Goal: Task Accomplishment & Management: Manage account settings

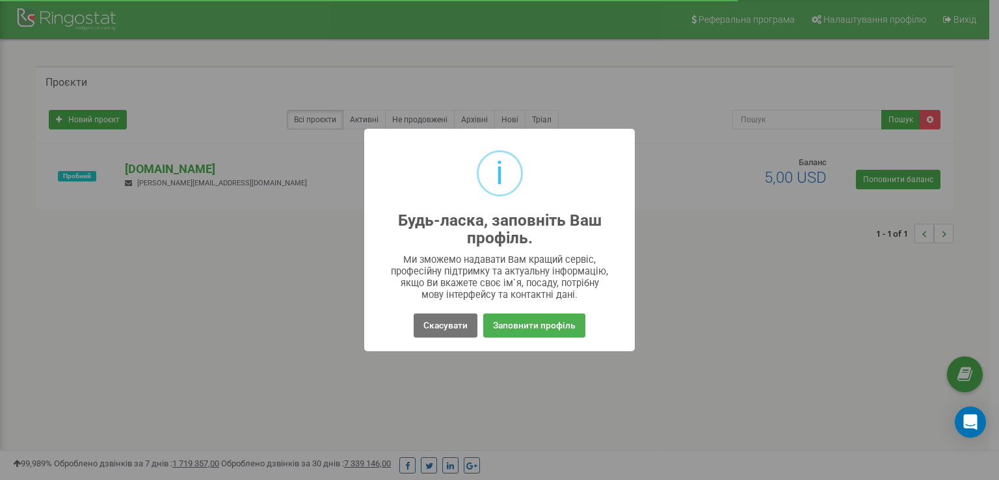
click at [259, 166] on div "i Будь-ласка, заповніть Ваш профіль. × Ми зможемо надавати Вам кращий сервіс, п…" at bounding box center [499, 240] width 999 height 480
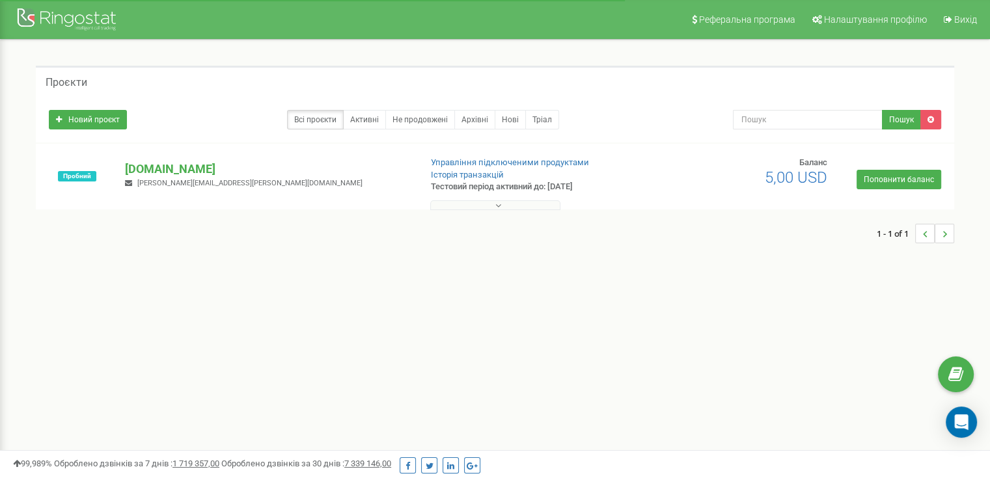
click at [504, 207] on button at bounding box center [495, 205] width 130 height 10
